Goal: Transaction & Acquisition: Purchase product/service

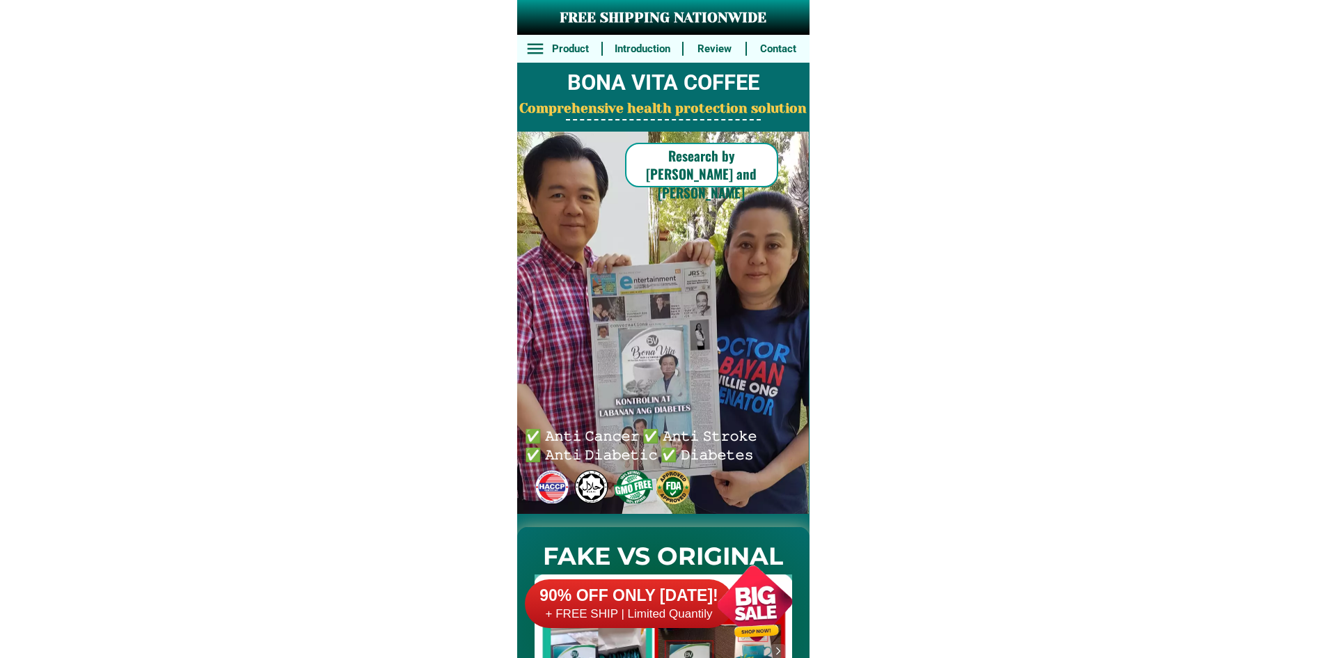
click at [653, 588] on h6 "90% OFF ONLY [DATE]!" at bounding box center [629, 595] width 209 height 21
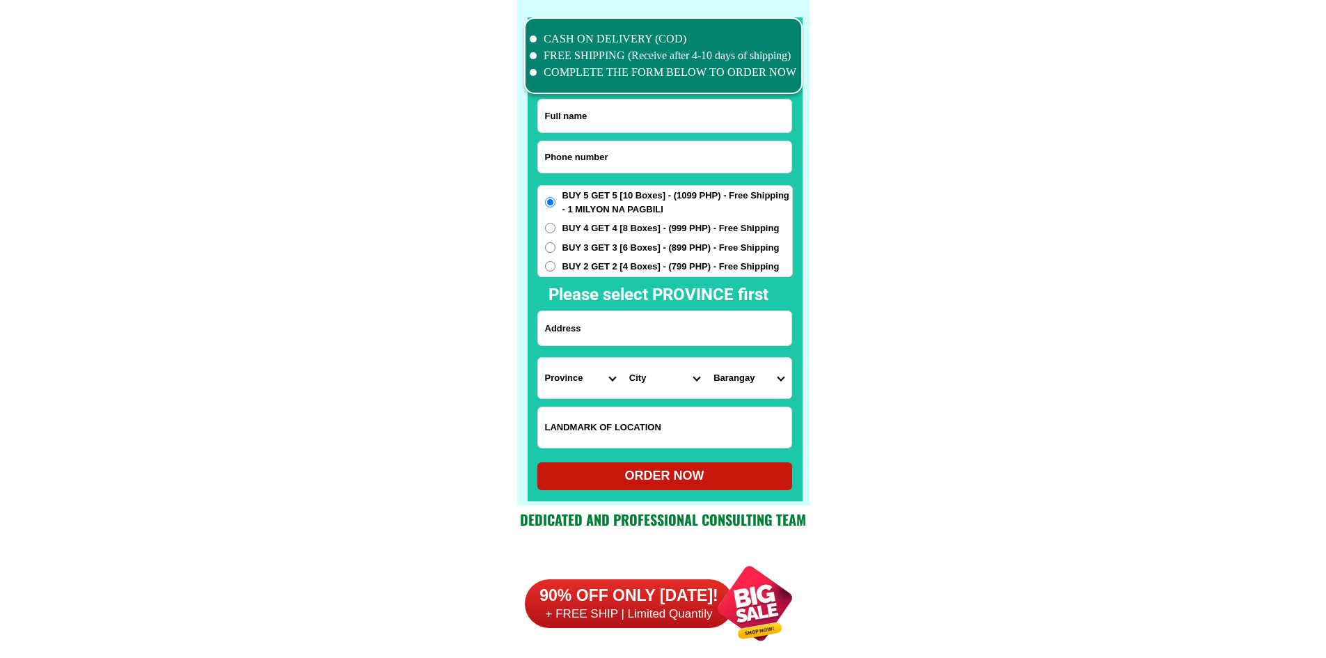
scroll to position [10819, 0]
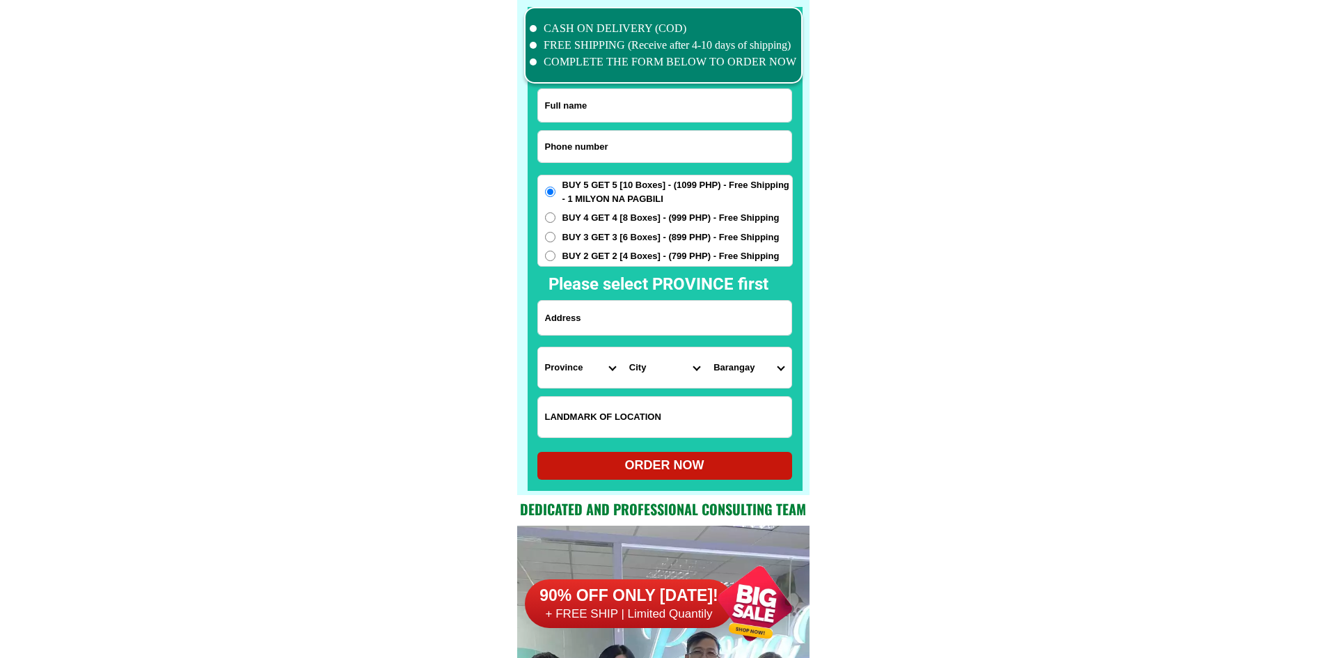
click at [611, 160] on input "Input phone_number" at bounding box center [664, 146] width 253 height 31
paste input "09120438l62"
type input "09120438l62"
drag, startPoint x: 610, startPoint y: 102, endPoint x: 571, endPoint y: 85, distance: 42.4
click at [607, 102] on input "Input full_name" at bounding box center [664, 105] width 253 height 33
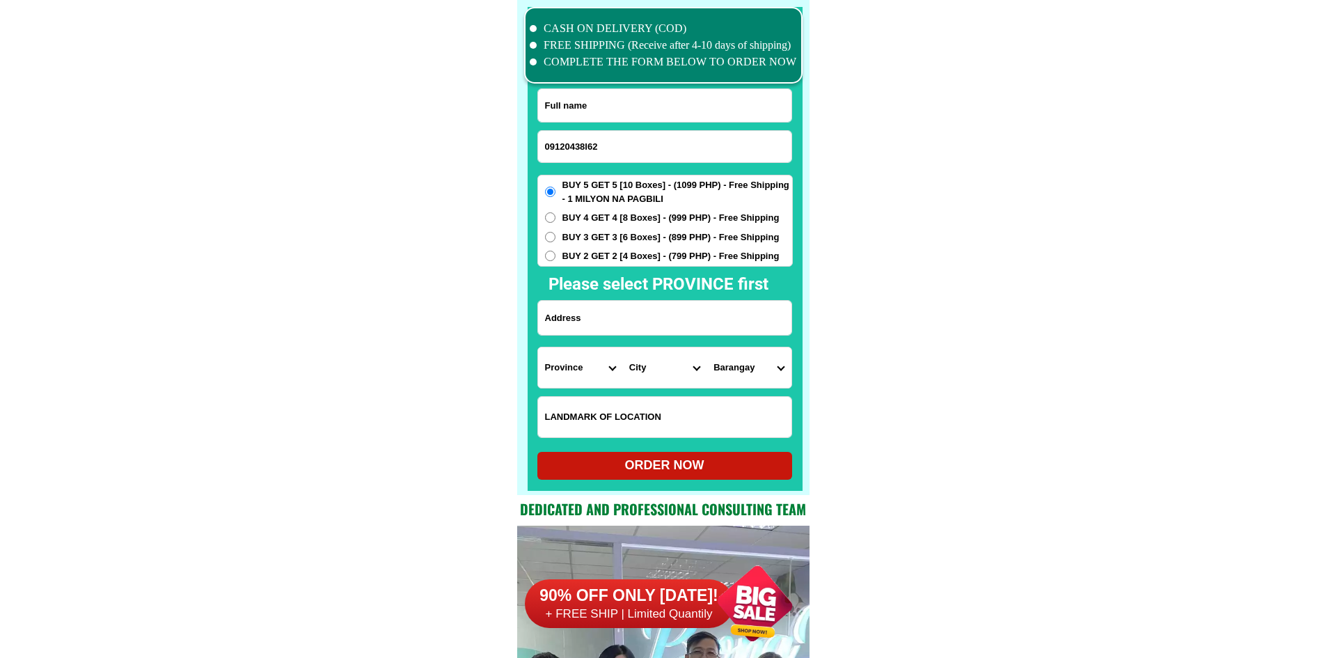
paste input "[PERSON_NAME]"
type input "[PERSON_NAME]"
click at [635, 318] on input "Input address" at bounding box center [664, 318] width 253 height 34
paste input "Order ako apat na box hda yaweh bictorias city"
type input "Order ako apat na box hda yaweh bictorias city"
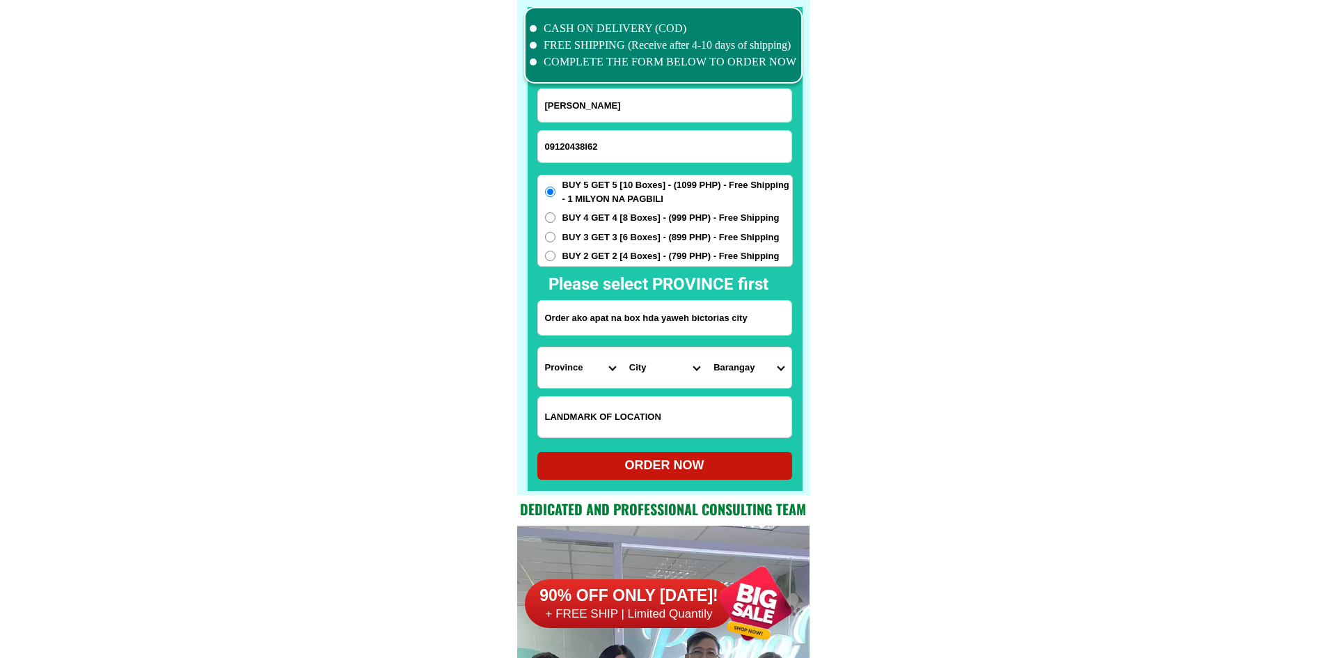
click at [601, 373] on select "Province [GEOGRAPHIC_DATA] [GEOGRAPHIC_DATA] [GEOGRAPHIC_DATA] [GEOGRAPHIC_DATA…" at bounding box center [580, 367] width 84 height 40
select select "63_108"
click at [726, 314] on input "Order ako apat na box hda yaweh bictorias city" at bounding box center [664, 318] width 253 height 34
drag, startPoint x: 692, startPoint y: 317, endPoint x: 754, endPoint y: 321, distance: 62.1
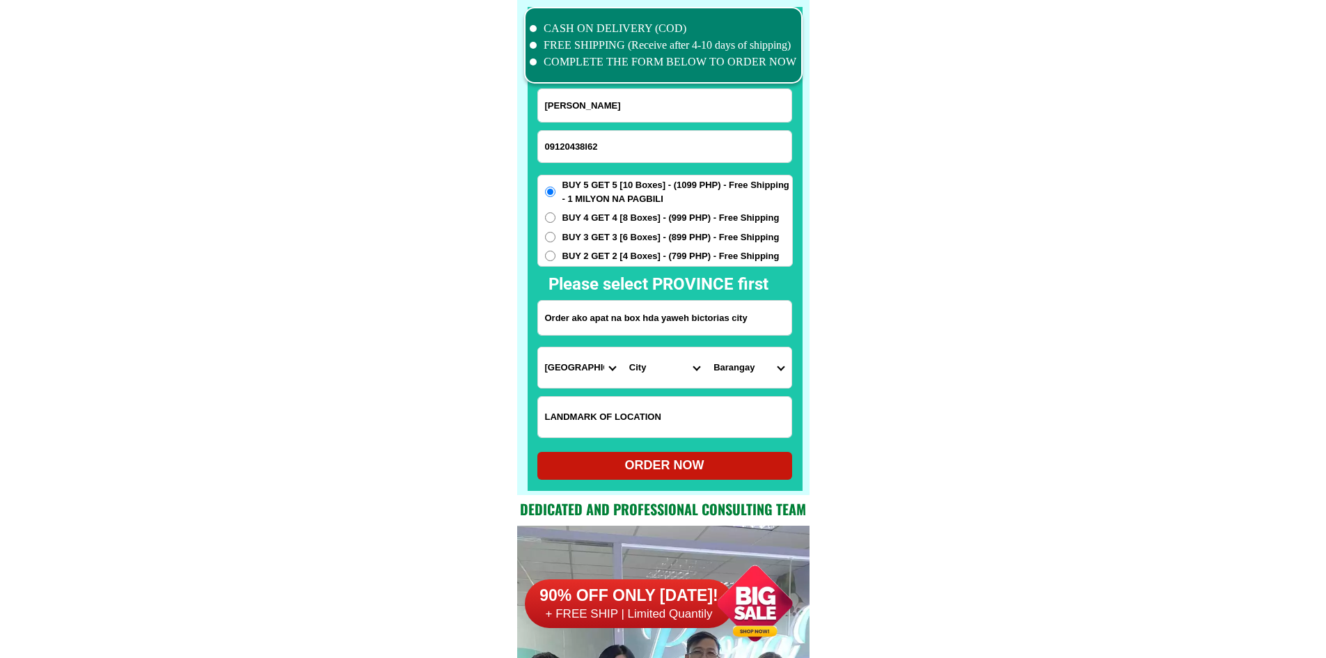
click at [754, 321] on input "Order ako apat na box hda yaweh bictorias city" at bounding box center [664, 318] width 253 height 34
drag, startPoint x: 592, startPoint y: 349, endPoint x: 592, endPoint y: 362, distance: 12.5
click at [592, 359] on select "Province [GEOGRAPHIC_DATA] [GEOGRAPHIC_DATA] [GEOGRAPHIC_DATA] [GEOGRAPHIC_DATA…" at bounding box center [580, 367] width 84 height 40
click at [694, 312] on input "Order ako apat na box hda yaweh bictorias city" at bounding box center [664, 318] width 253 height 34
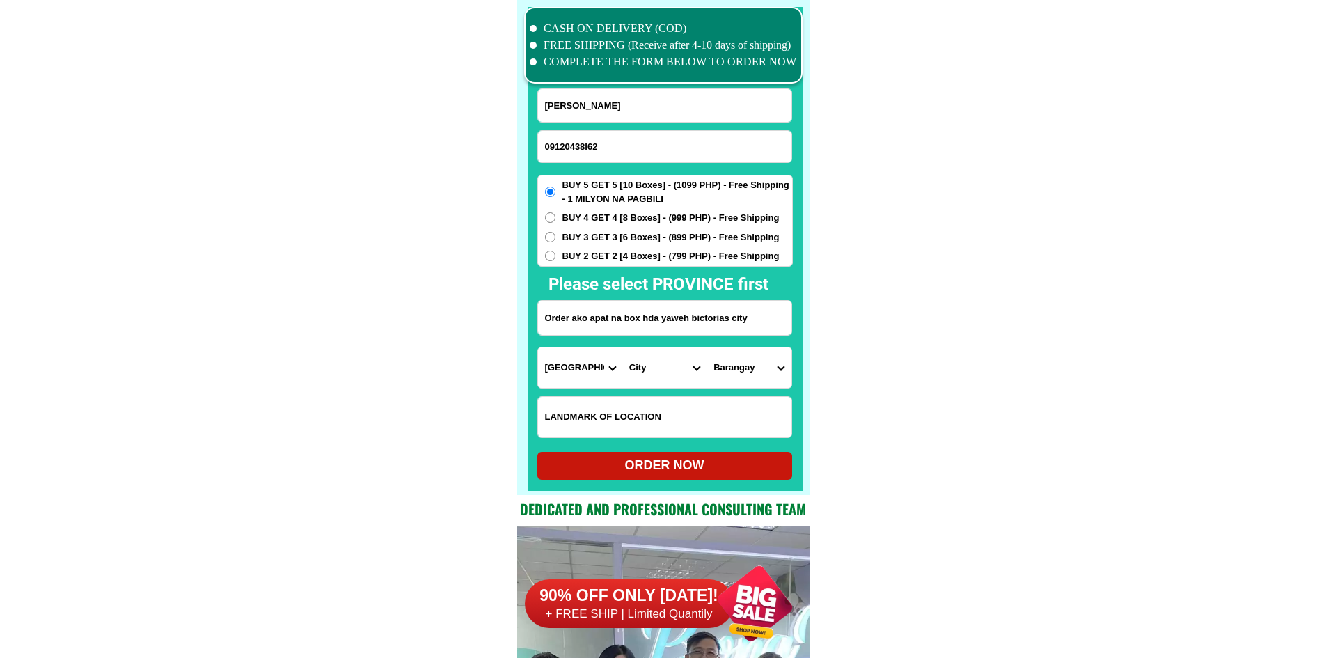
drag, startPoint x: 689, startPoint y: 313, endPoint x: 699, endPoint y: 317, distance: 10.6
click at [699, 317] on input "Order ako apat na box hda yaweh bictorias city" at bounding box center [664, 318] width 253 height 34
click at [693, 317] on input "Order ako apat na box hda yaweh bictorias city" at bounding box center [664, 318] width 253 height 34
click at [697, 321] on input "Order ako apat na box hda yaweh bictorias city" at bounding box center [664, 318] width 253 height 34
type input "Order ako apat na box hda yaweh victorias city"
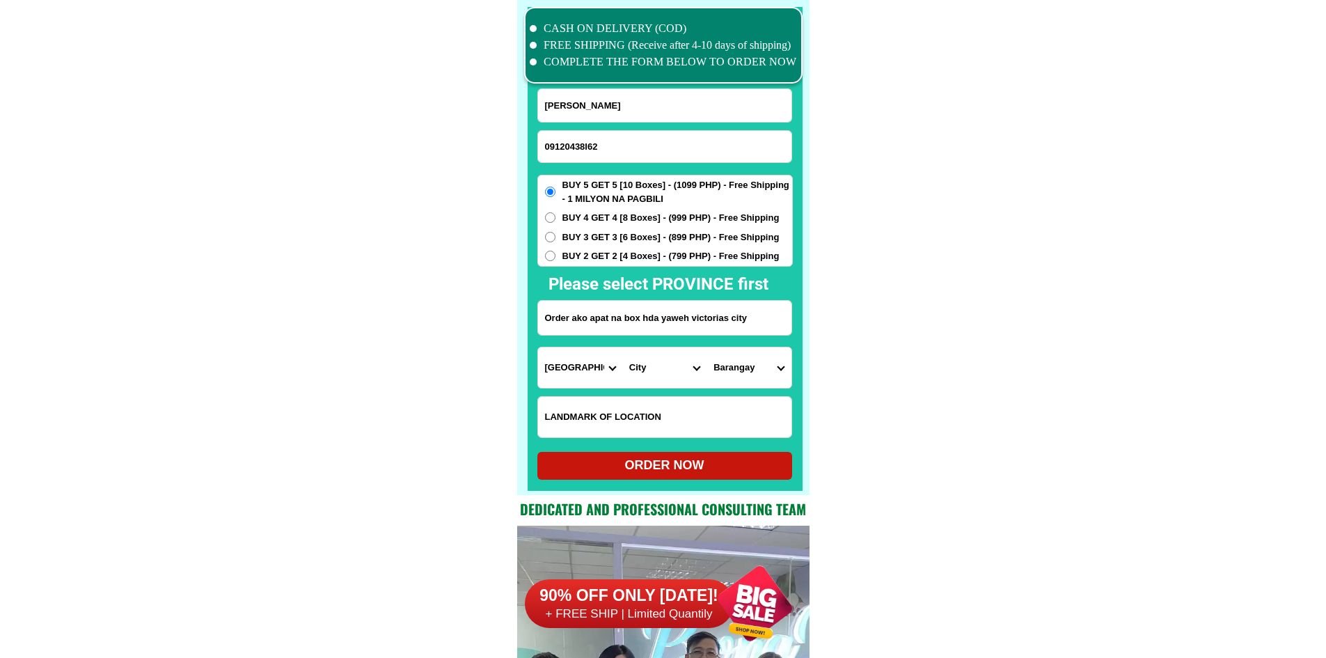
click at [560, 367] on select "Province [GEOGRAPHIC_DATA] [GEOGRAPHIC_DATA] [GEOGRAPHIC_DATA] [GEOGRAPHIC_DATA…" at bounding box center [580, 367] width 84 height 40
select select "63_396"
click at [538, 347] on select "Province [GEOGRAPHIC_DATA] [GEOGRAPHIC_DATA] [GEOGRAPHIC_DATA] [GEOGRAPHIC_DATA…" at bounding box center [580, 367] width 84 height 40
click at [742, 368] on select "Barangay" at bounding box center [748, 367] width 84 height 40
click at [653, 365] on select "City [GEOGRAPHIC_DATA]-city [GEOGRAPHIC_DATA]-city [GEOGRAPHIC_DATA] [GEOGRAPHI…" at bounding box center [664, 367] width 84 height 40
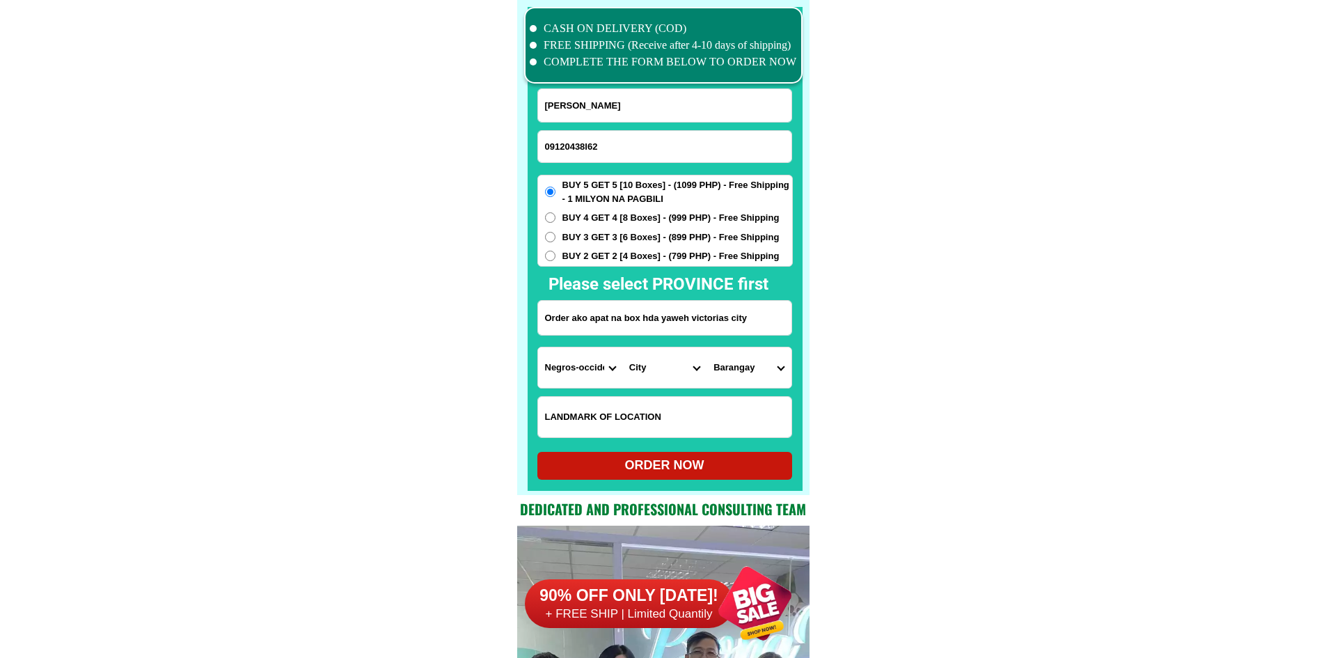
select select "63_3964120"
click at [753, 366] on select "[GEOGRAPHIC_DATA] (pob.) [GEOGRAPHIC_DATA] (pob.) [GEOGRAPHIC_DATA] (pob.) [GEO…" at bounding box center [748, 367] width 84 height 40
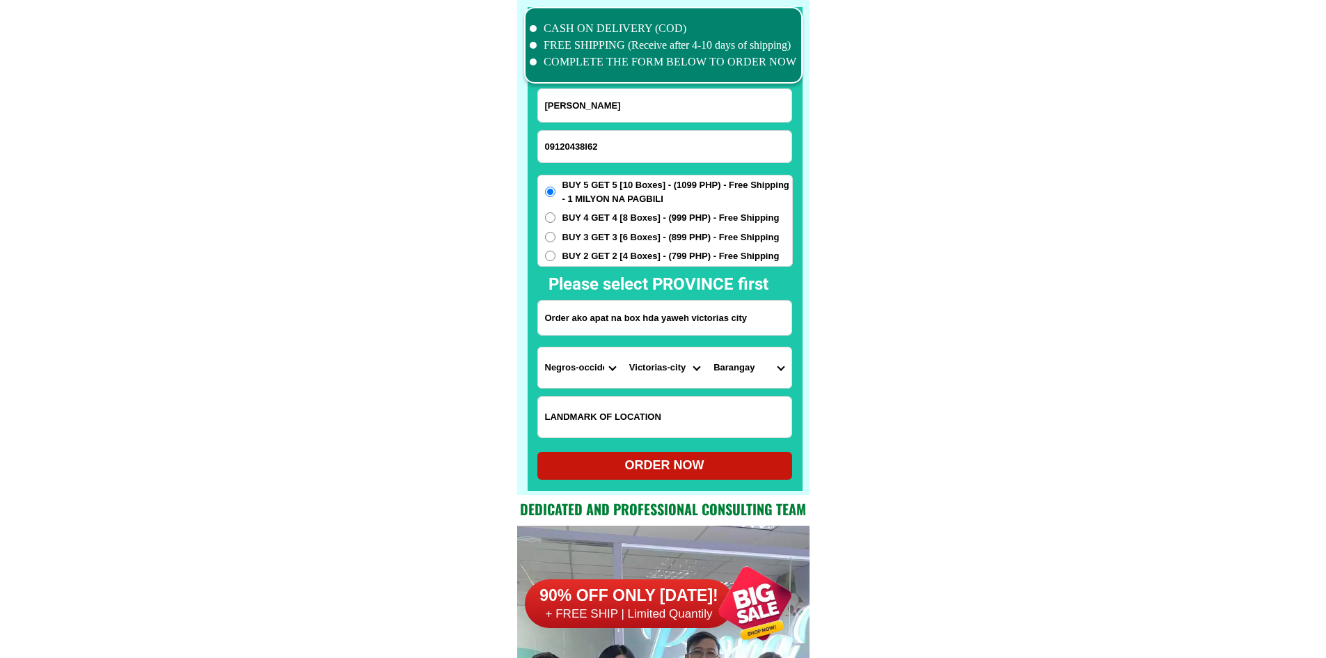
click at [753, 366] on select "[GEOGRAPHIC_DATA] (pob.) [GEOGRAPHIC_DATA] (pob.) [GEOGRAPHIC_DATA] (pob.) [GEO…" at bounding box center [748, 367] width 84 height 40
select select "63_396412050386"
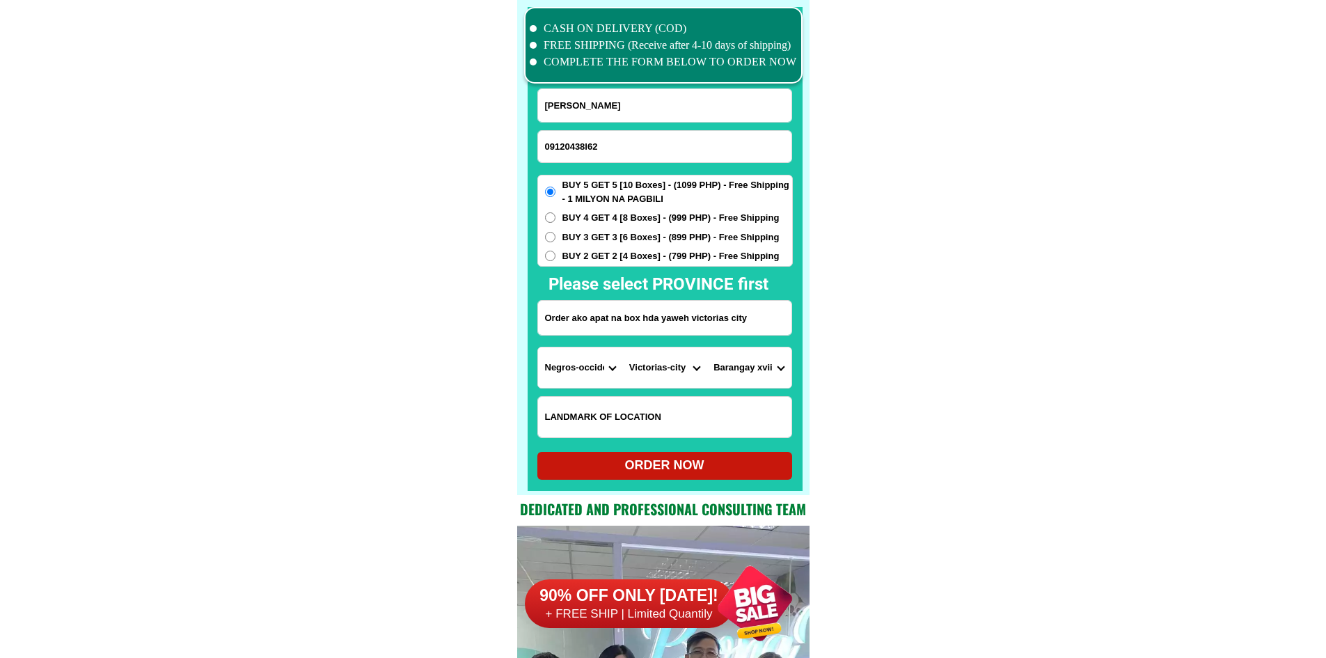
click at [706, 347] on select "[GEOGRAPHIC_DATA] (pob.) [GEOGRAPHIC_DATA] (pob.) [GEOGRAPHIC_DATA] (pob.) [GEO…" at bounding box center [748, 367] width 84 height 40
click at [715, 461] on div "ORDER NOW" at bounding box center [664, 465] width 255 height 19
radio input "true"
